Goal: Check status: Check status

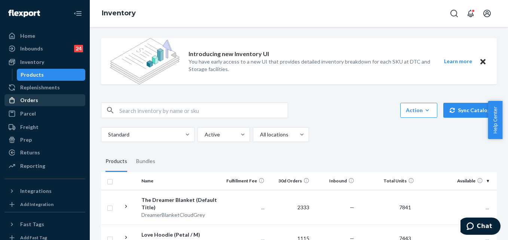
click at [37, 102] on div "Orders" at bounding box center [44, 100] width 79 height 10
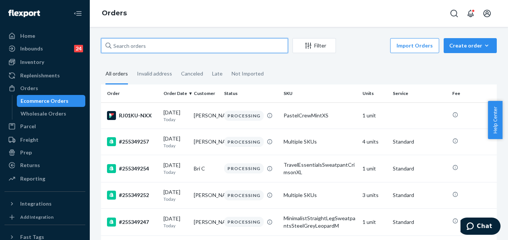
click at [125, 47] on input "text" at bounding box center [194, 45] width 187 height 15
paste input "255167168"
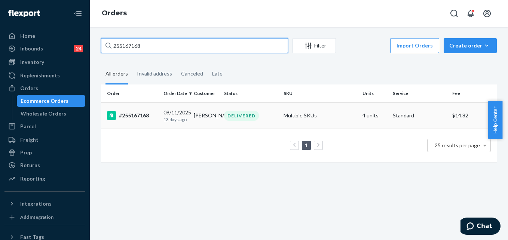
type input "255167168"
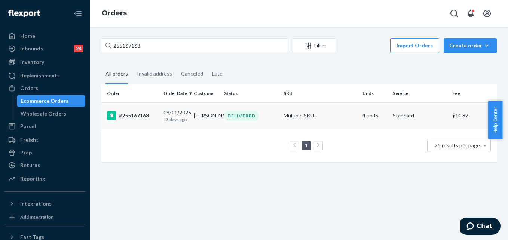
click at [335, 118] on td "Multiple SKUs" at bounding box center [320, 115] width 79 height 26
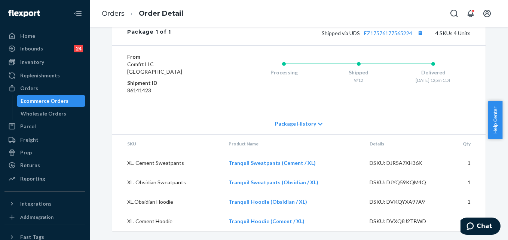
scroll to position [373, 0]
click at [419, 34] on button "Copy tracking number" at bounding box center [420, 33] width 10 height 10
